Goal: Check status: Check status

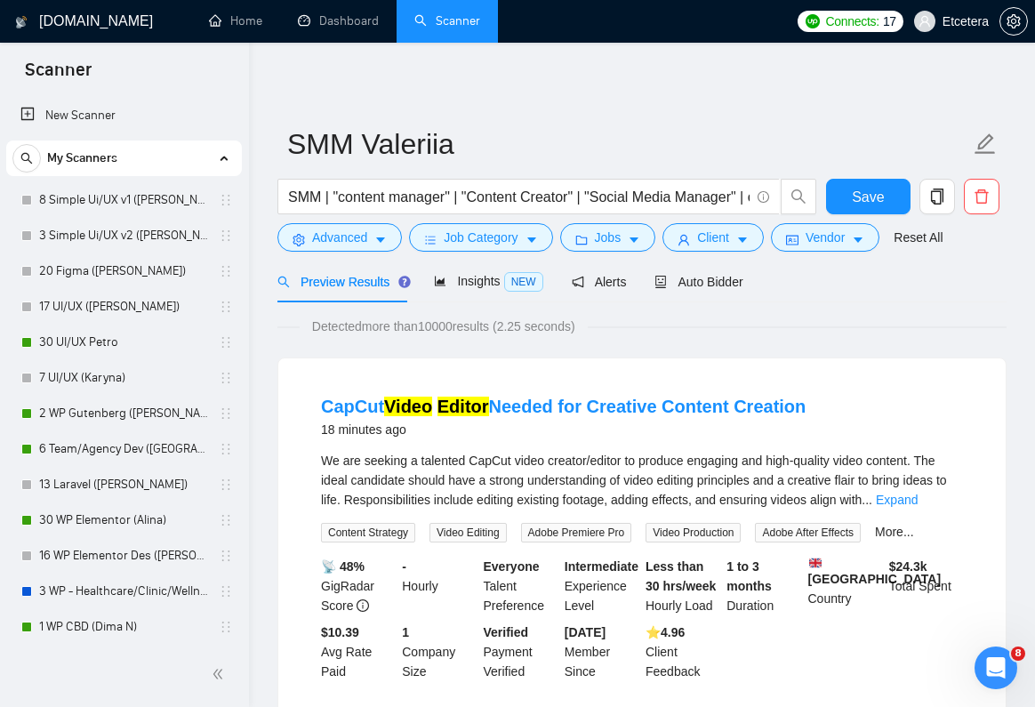
scroll to position [1390, 0]
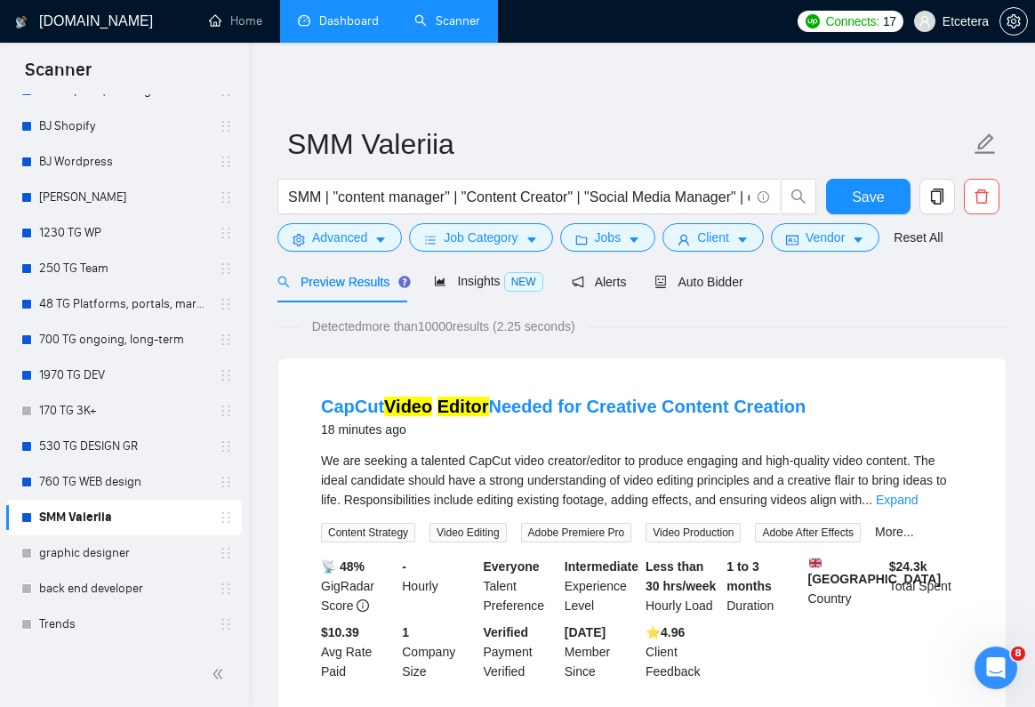
click at [336, 28] on link "Dashboard" at bounding box center [338, 20] width 81 height 15
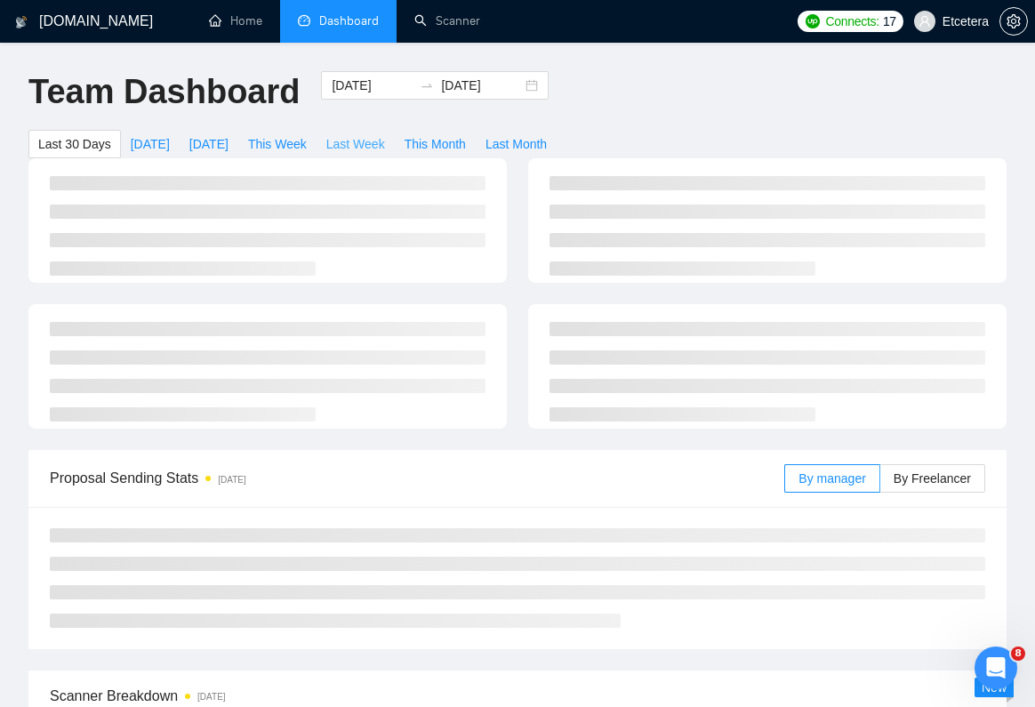
click at [365, 146] on span "Last Week" at bounding box center [355, 144] width 59 height 20
type input "[DATE]"
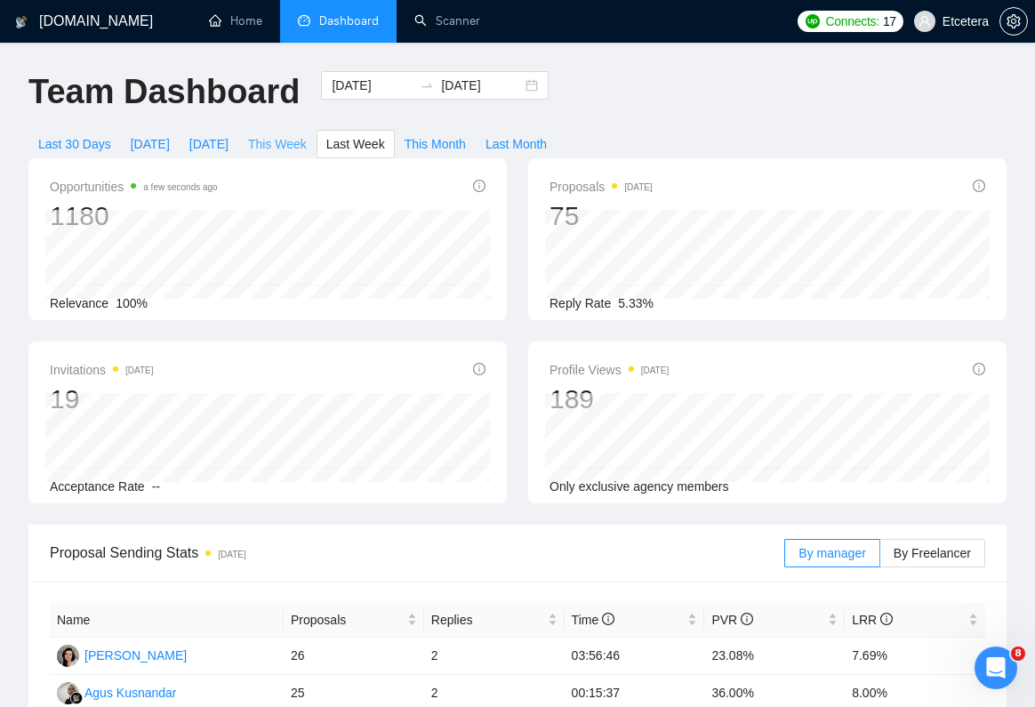
click at [307, 147] on span "This Week" at bounding box center [277, 144] width 59 height 20
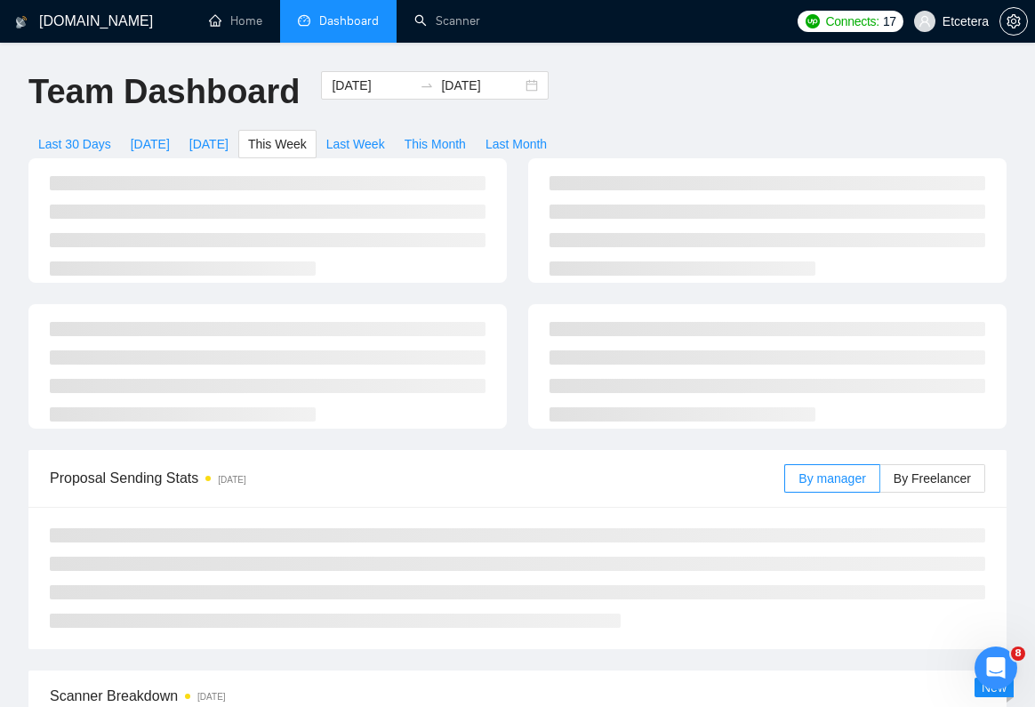
type input "[DATE]"
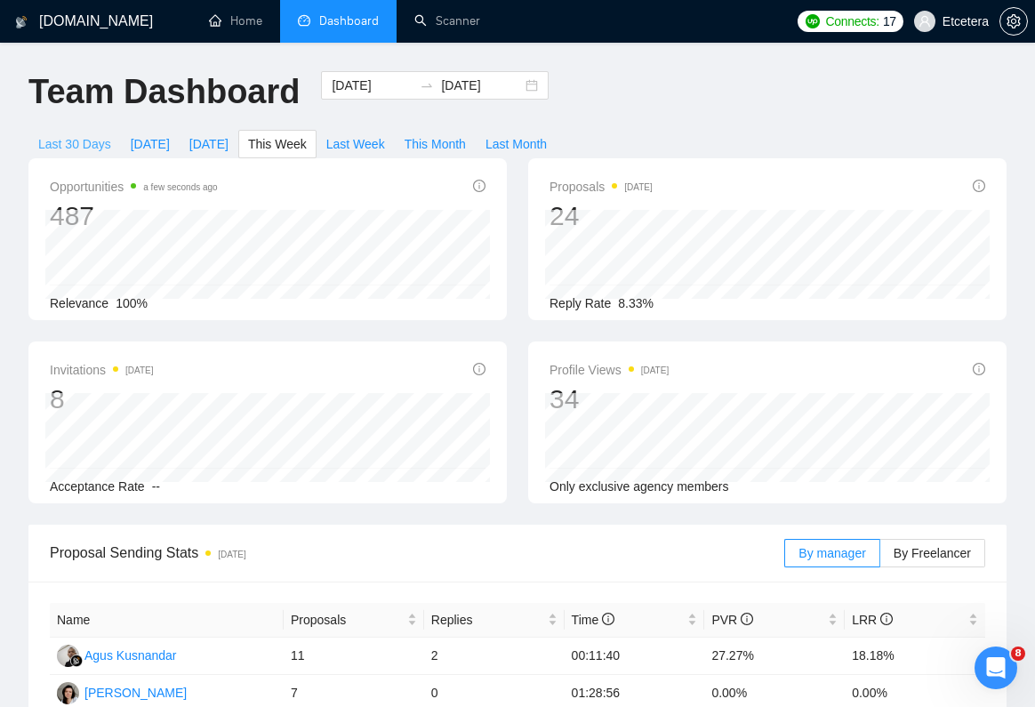
click at [69, 140] on span "Last 30 Days" at bounding box center [74, 144] width 73 height 20
type input "[DATE]"
click at [295, 145] on span "This Week" at bounding box center [277, 144] width 59 height 20
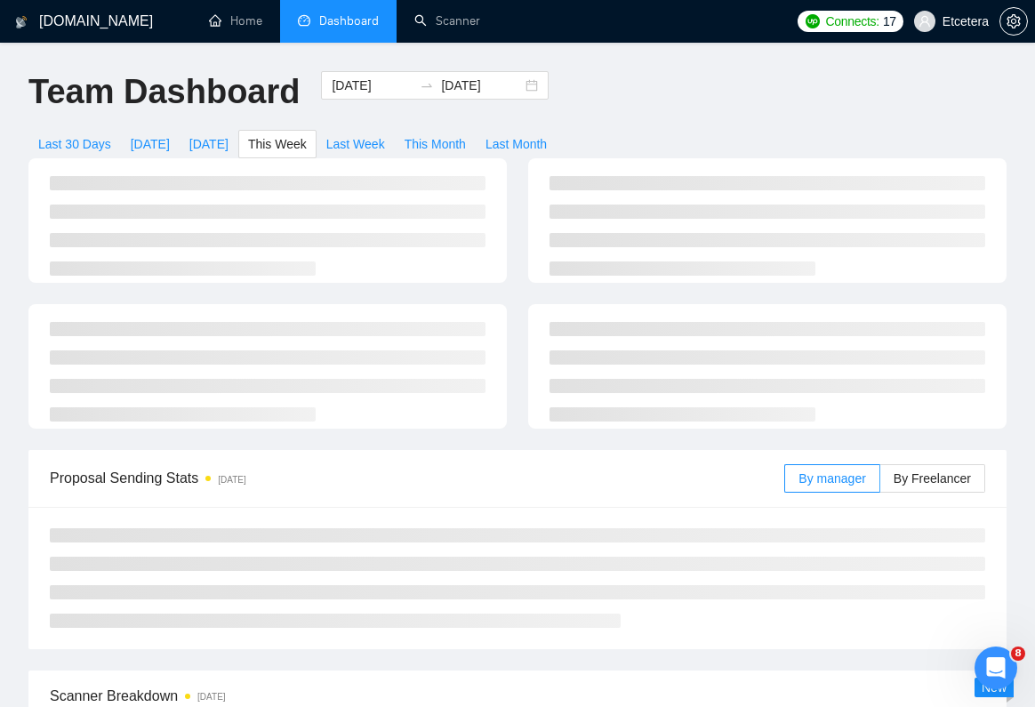
type input "[DATE]"
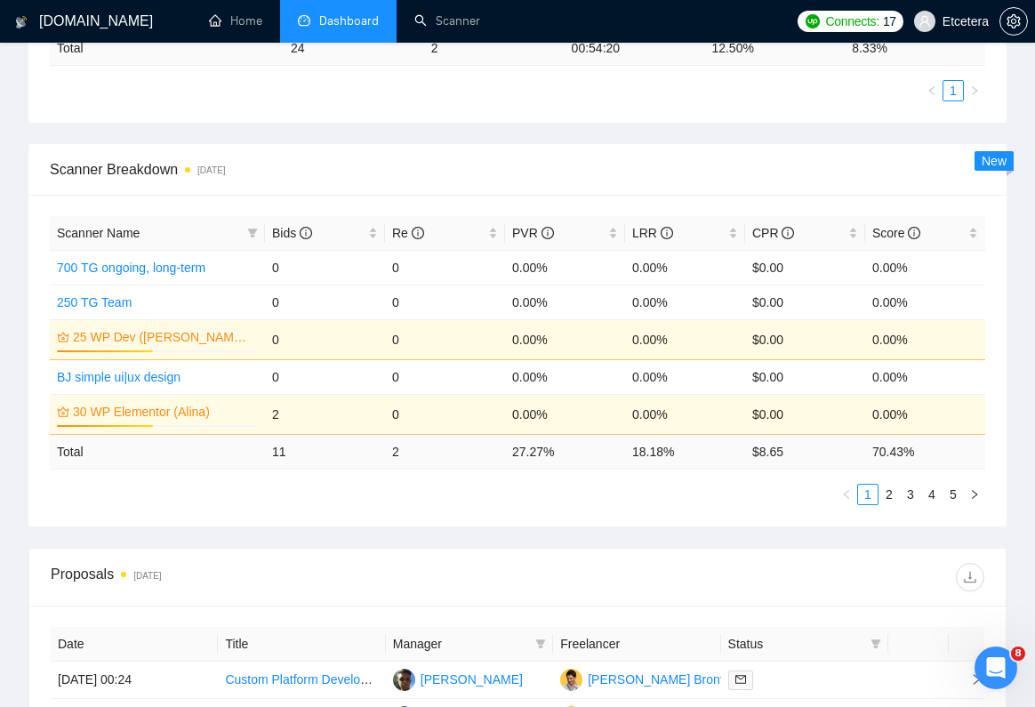
scroll to position [719, 0]
